Goal: Information Seeking & Learning: Learn about a topic

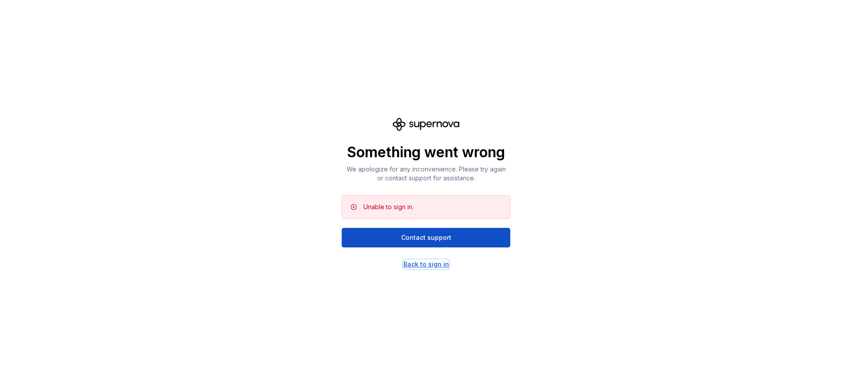
click at [442, 261] on div "Back to sign in" at bounding box center [427, 264] width 46 height 9
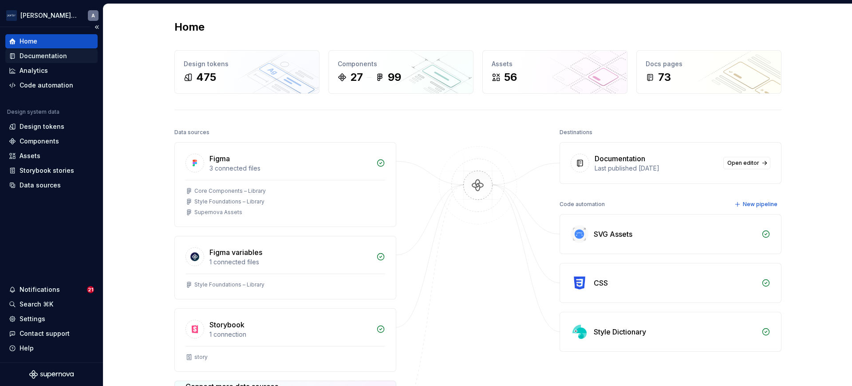
click at [67, 53] on div "Documentation" at bounding box center [51, 55] width 85 height 9
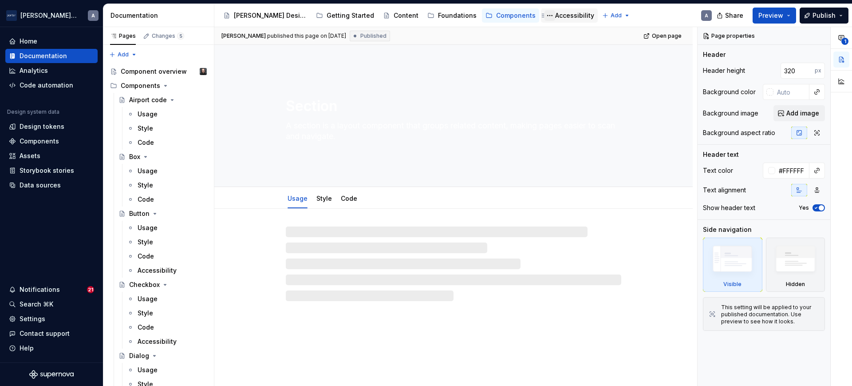
click at [545, 17] on button "Page tree" at bounding box center [550, 15] width 11 height 11
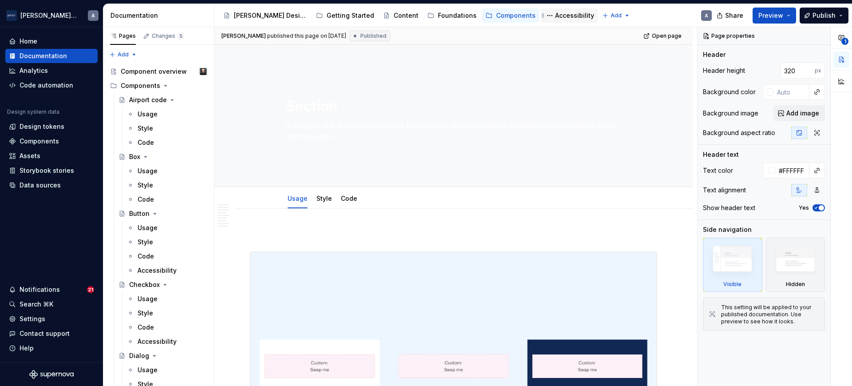
click at [536, 12] on html "Porter Airlines A Home Documentation Analytics Code automation Design system da…" at bounding box center [426, 193] width 852 height 386
click at [555, 12] on div "Accessibility" at bounding box center [574, 15] width 39 height 9
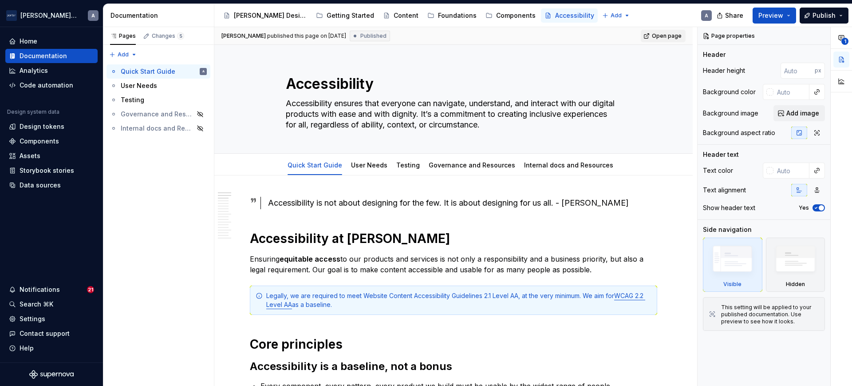
click at [668, 35] on span "Open page" at bounding box center [667, 35] width 30 height 7
type textarea "*"
